Goal: Entertainment & Leisure: Consume media (video, audio)

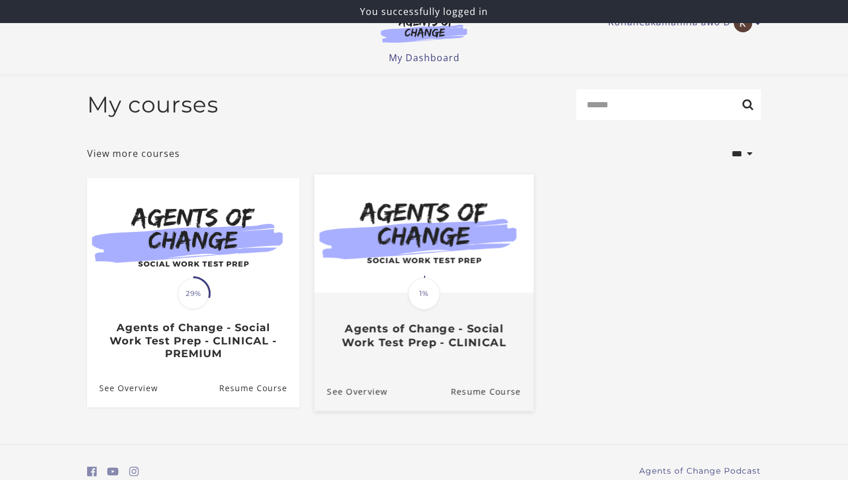
scroll to position [51, 0]
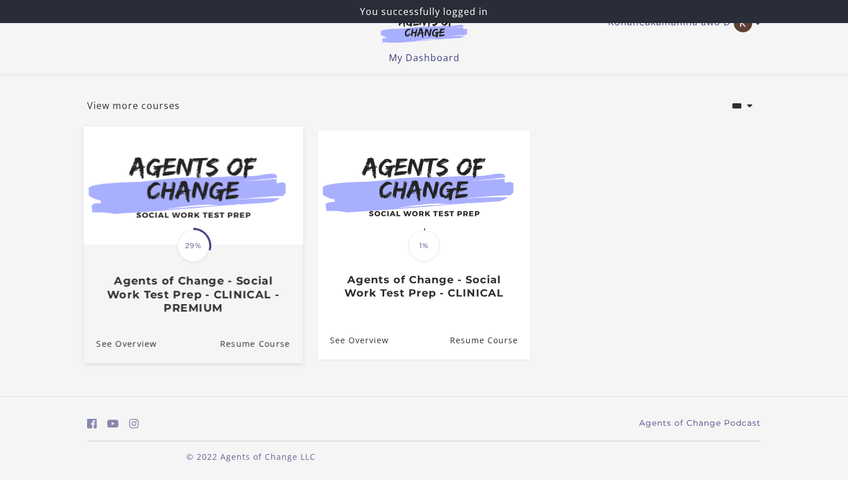
click at [203, 242] on span "29%" at bounding box center [193, 245] width 32 height 32
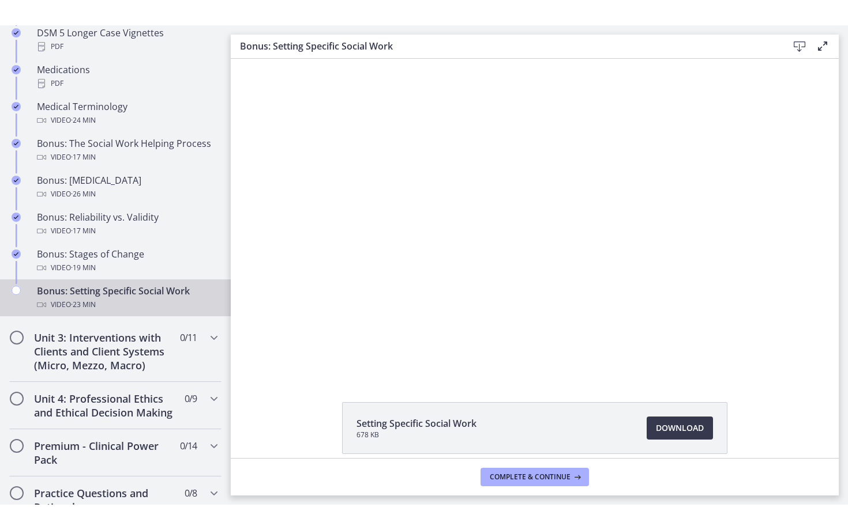
scroll to position [890, 0]
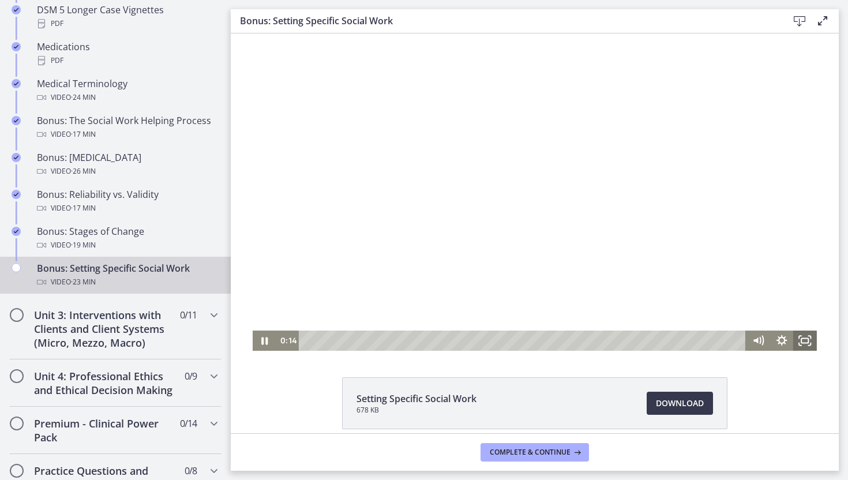
click at [804, 343] on rect "Fullscreen" at bounding box center [804, 340] width 7 height 5
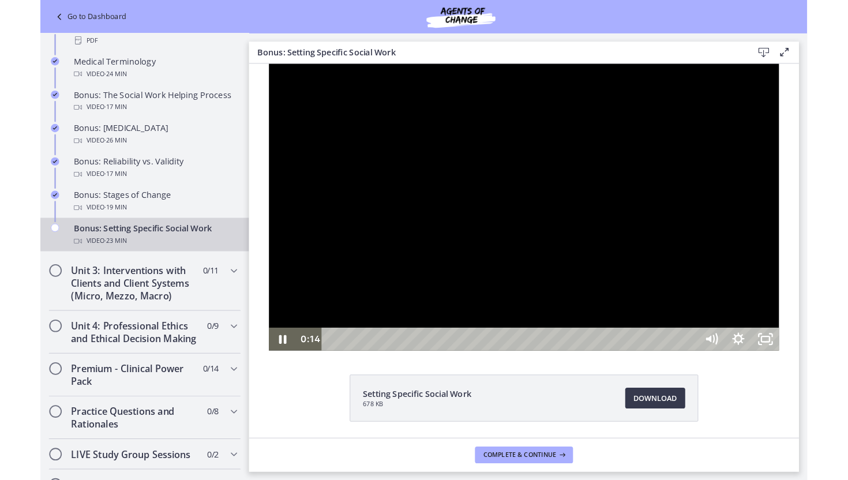
scroll to position [837, 0]
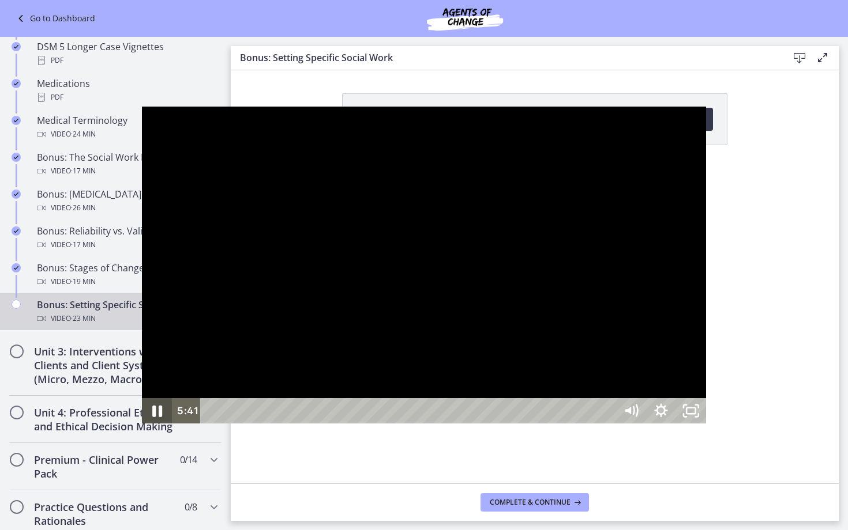
click at [152, 417] on icon "Pause" at bounding box center [157, 412] width 10 height 12
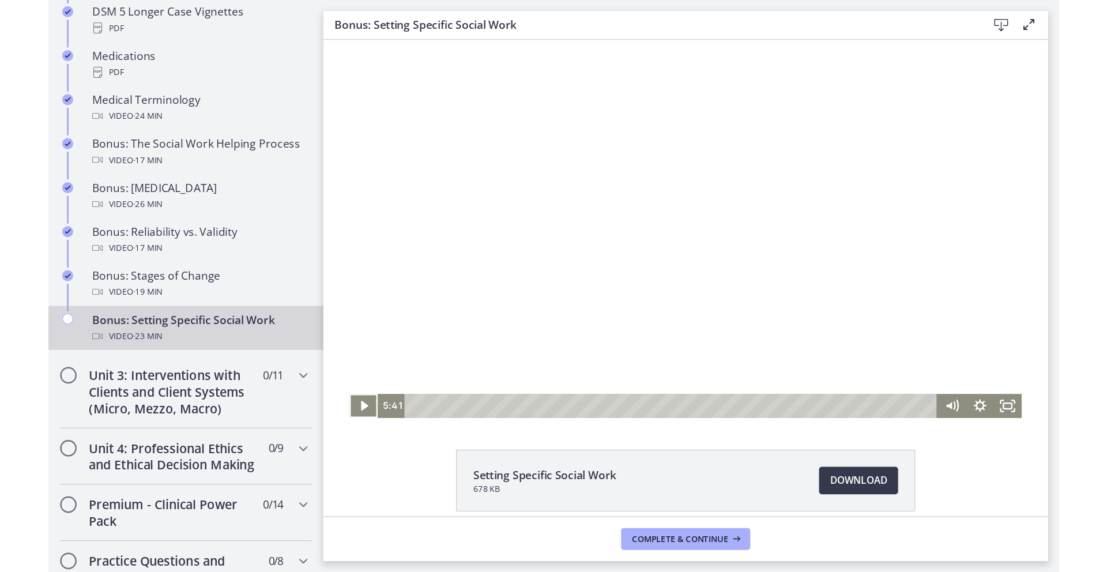
scroll to position [696, 0]
